Goal: Obtain resource: Obtain resource

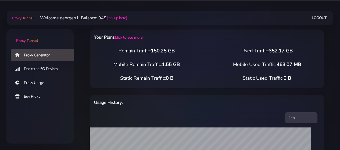
select select "US"
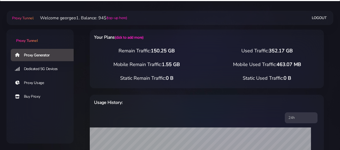
scroll to position [299, 0]
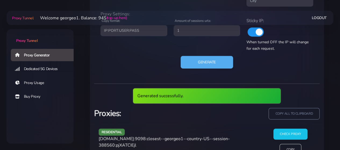
click at [137, 138] on span "[DOMAIN_NAME]:9098:closest--georgeo1--country-US--session-388560:pjXATCIEjl" at bounding box center [164, 142] width 131 height 12
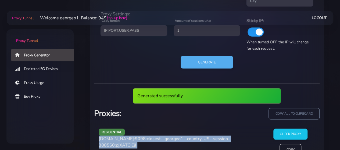
click at [137, 138] on div "residential [DOMAIN_NAME]:9098:closest--georgeo1--country-US--session-388560:pj…" at bounding box center [178, 144] width 167 height 31
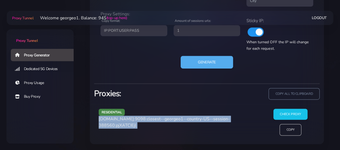
copy div "[DOMAIN_NAME]:9098:closest--georgeo1--country-US--session-388560:pjXATCIEjl"
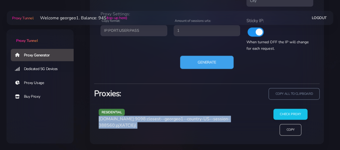
click at [200, 60] on button "Generate" at bounding box center [207, 62] width 54 height 13
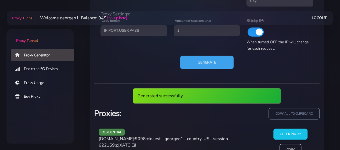
click at [200, 60] on button "Generate" at bounding box center [207, 62] width 54 height 13
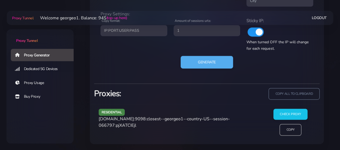
click at [133, 119] on span "[DOMAIN_NAME]:9098:closest--georgeo1--country-US--session-066797:pjXATCIEjl" at bounding box center [164, 122] width 131 height 12
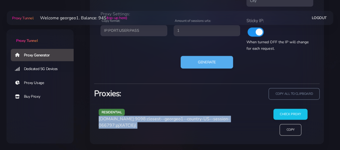
click at [133, 119] on span "[DOMAIN_NAME]:9098:closest--georgeo1--country-US--session-066797:pjXATCIEjl" at bounding box center [164, 122] width 131 height 12
copy div "[DOMAIN_NAME]:9098:closest--georgeo1--country-US--session-066797:pjXATCIEjl"
